Goal: Navigation & Orientation: Find specific page/section

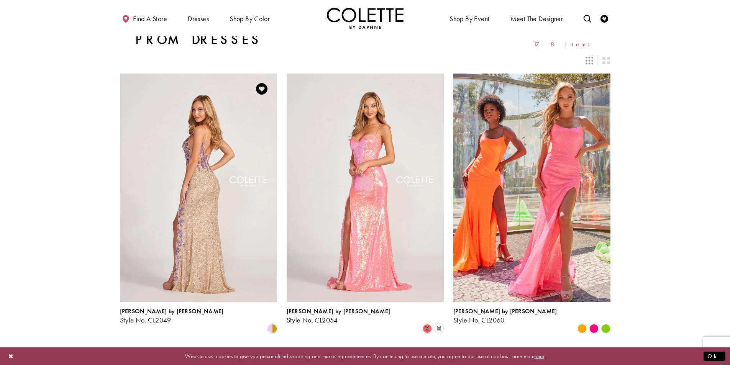
scroll to position [158, 0]
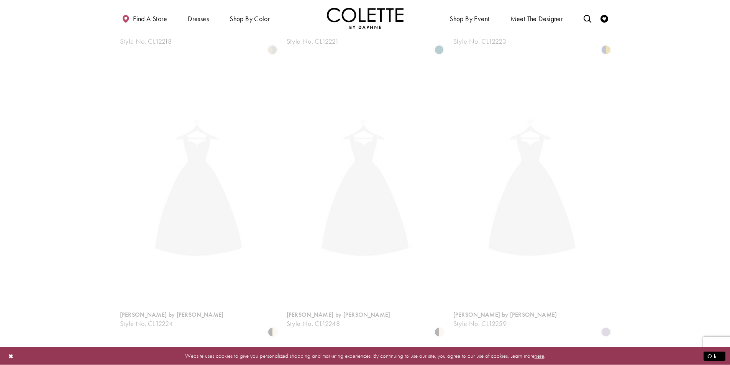
scroll to position [197, 0]
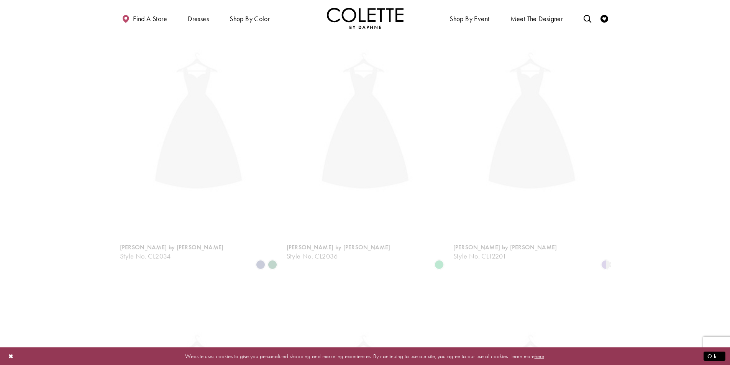
scroll to position [197, 0]
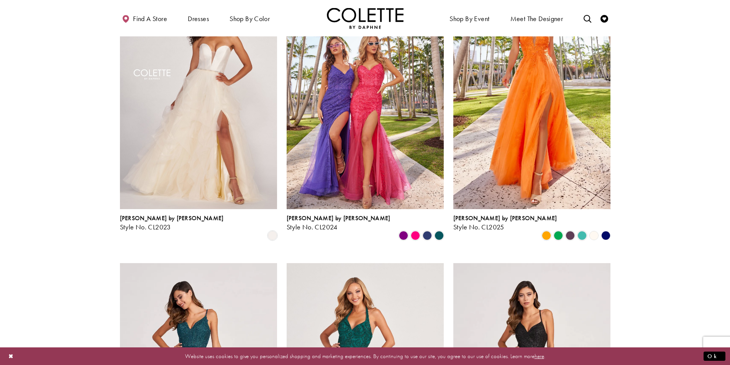
scroll to position [158, 0]
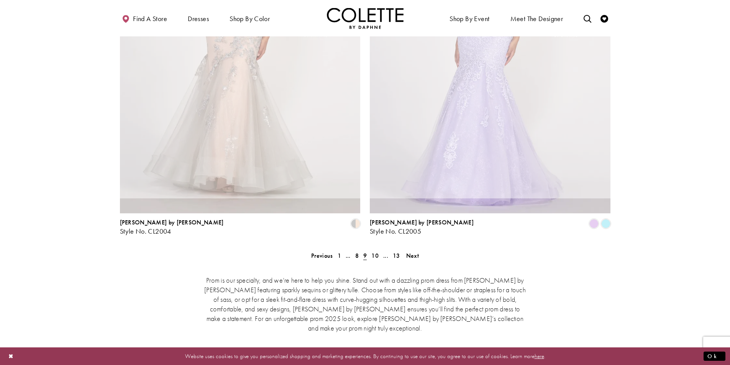
scroll to position [197, 0]
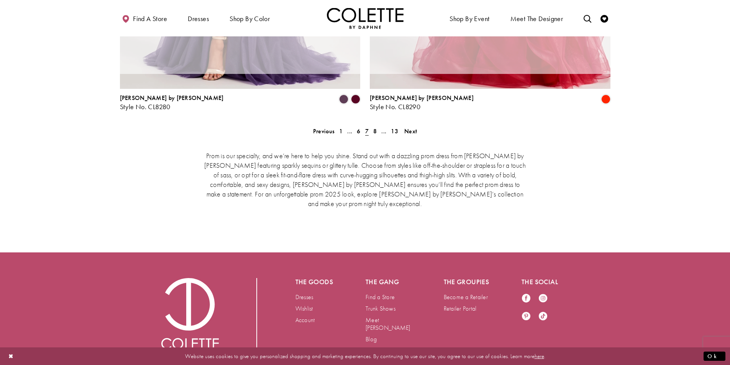
scroll to position [197, 0]
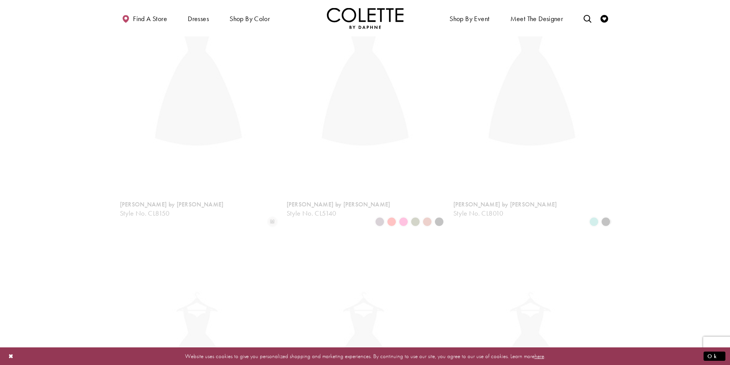
scroll to position [197, 0]
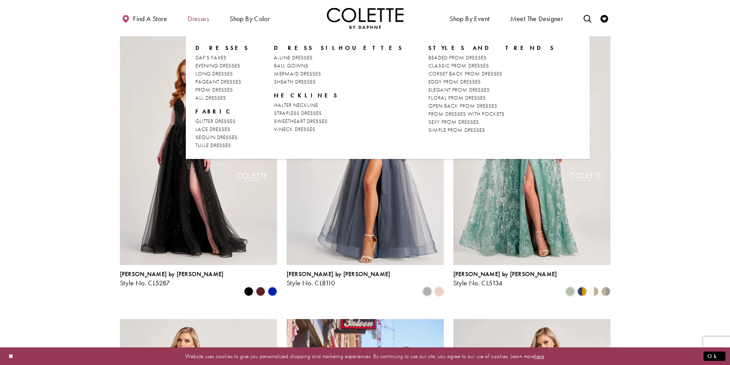
click at [199, 19] on span "Dresses" at bounding box center [198, 19] width 21 height 8
click at [227, 88] on span "PROM DRESSES" at bounding box center [215, 89] width 38 height 7
